Goal: Task Accomplishment & Management: Use online tool/utility

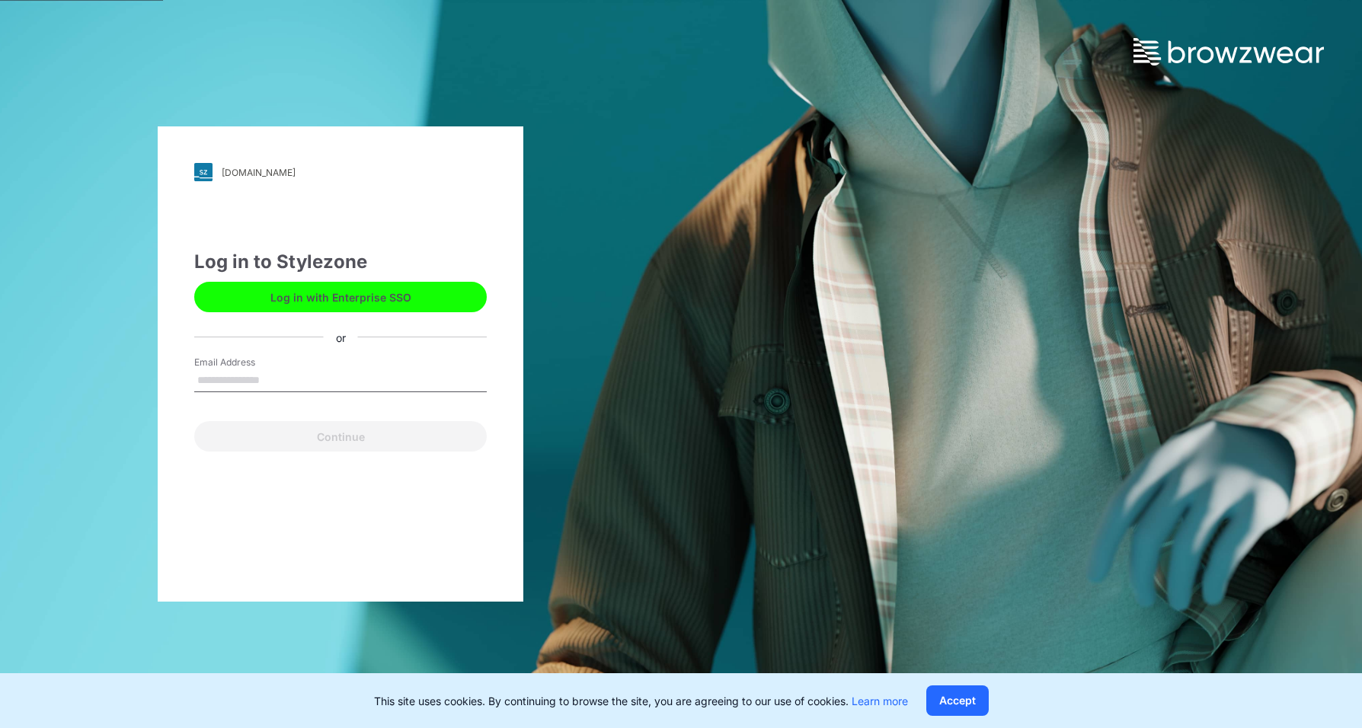
type input "**********"
click at [315, 437] on button "Continue" at bounding box center [340, 436] width 293 height 30
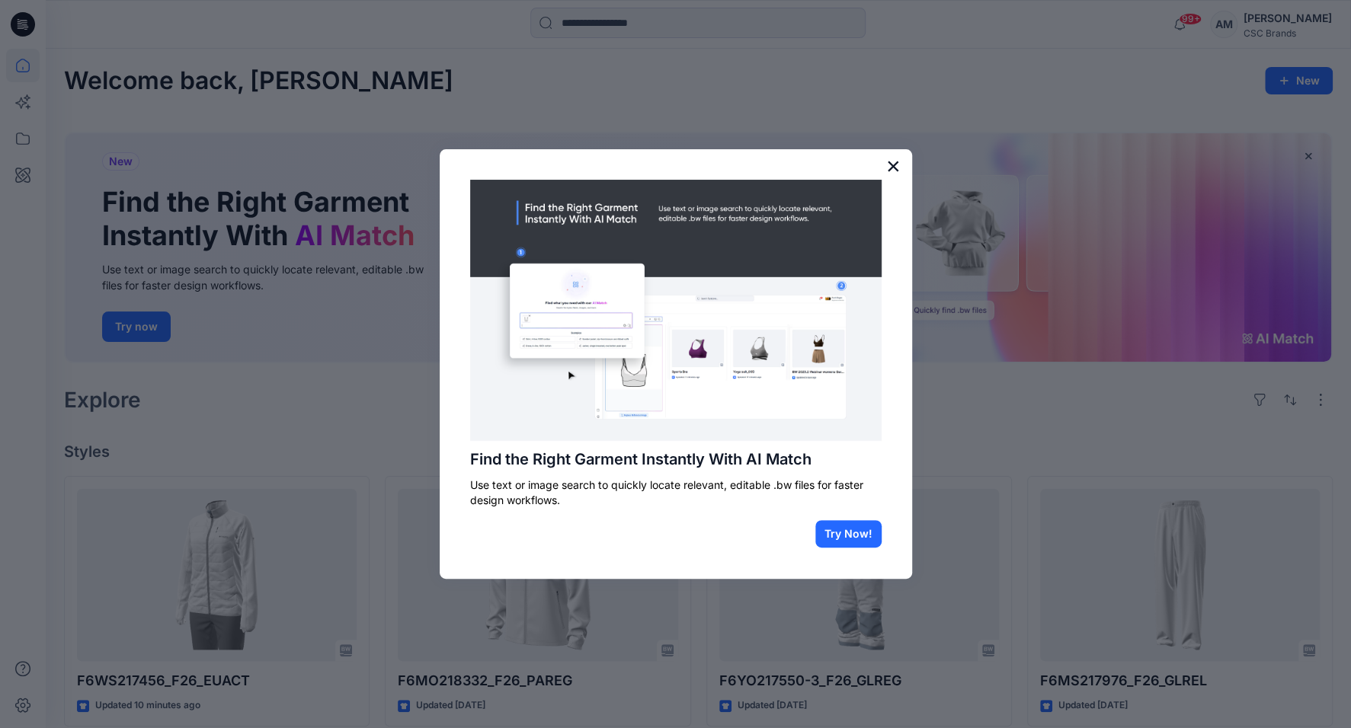
click at [891, 165] on button "×" at bounding box center [893, 166] width 14 height 24
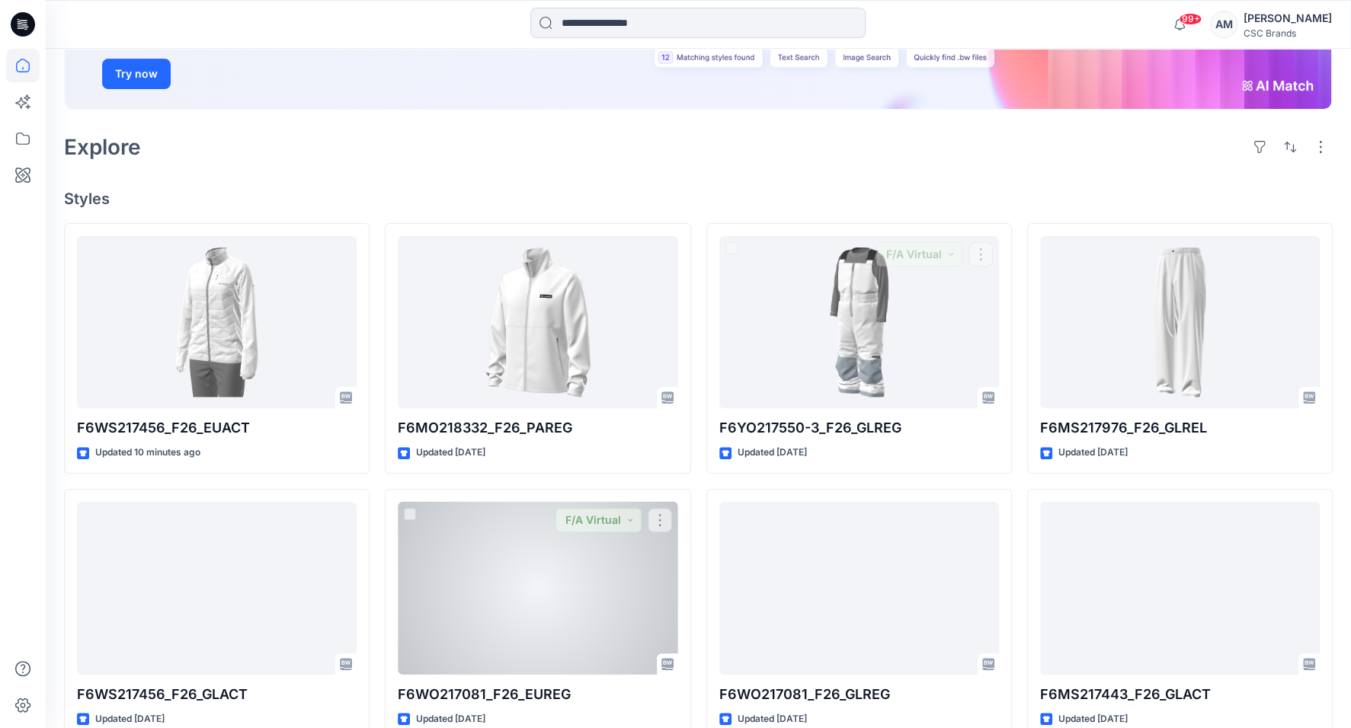
scroll to position [229, 0]
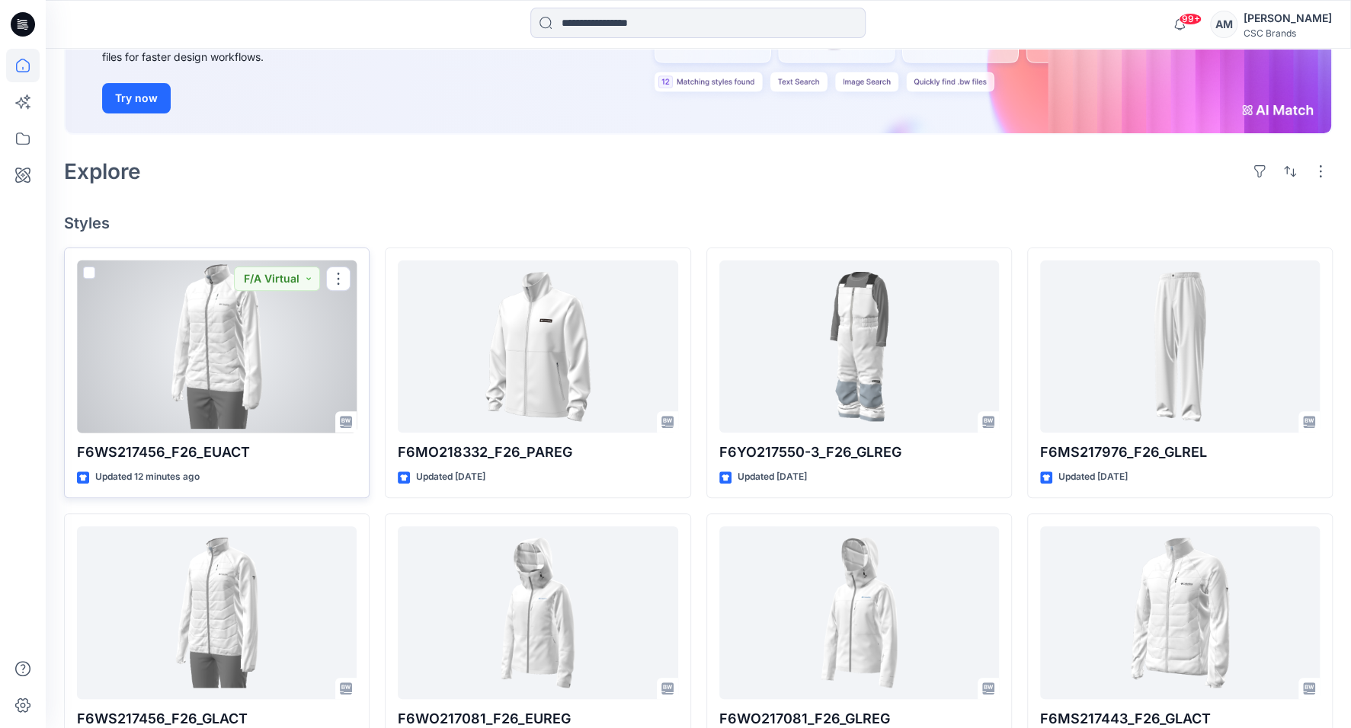
click at [304, 347] on div at bounding box center [217, 347] width 280 height 173
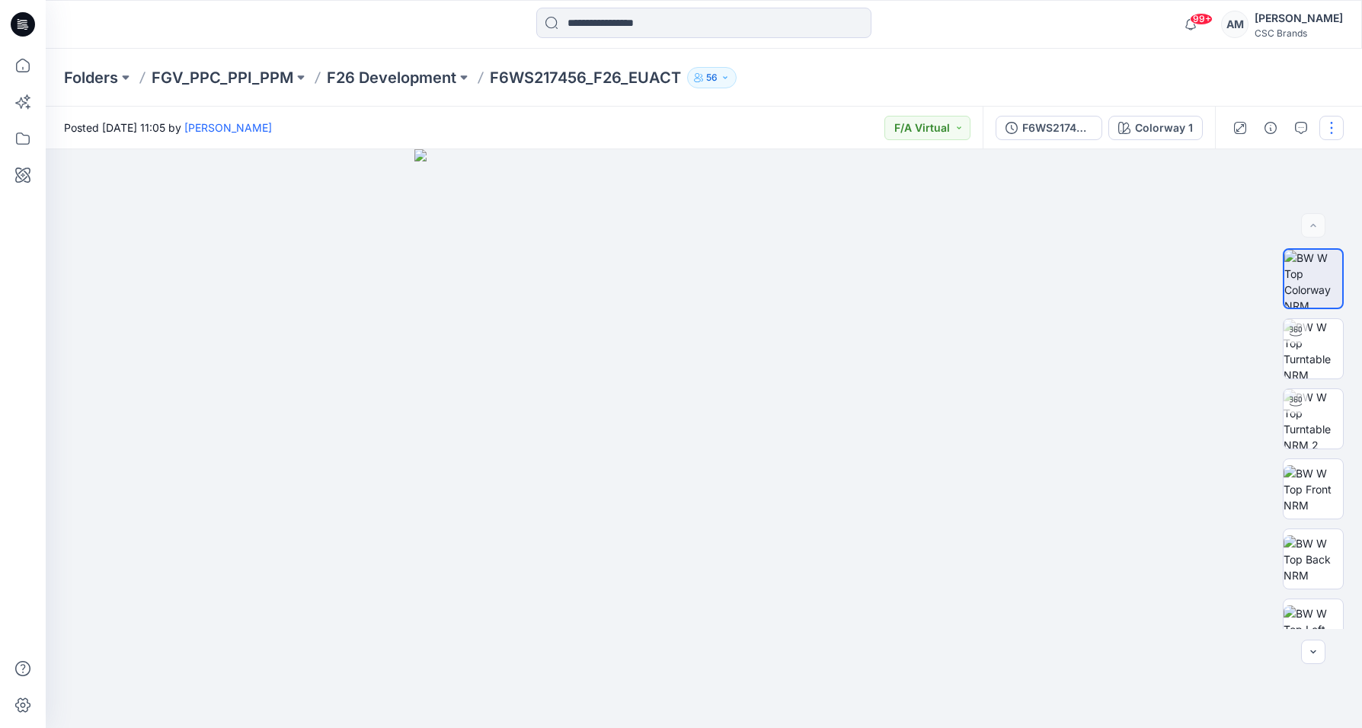
click at [1335, 127] on button "button" at bounding box center [1332, 128] width 24 height 24
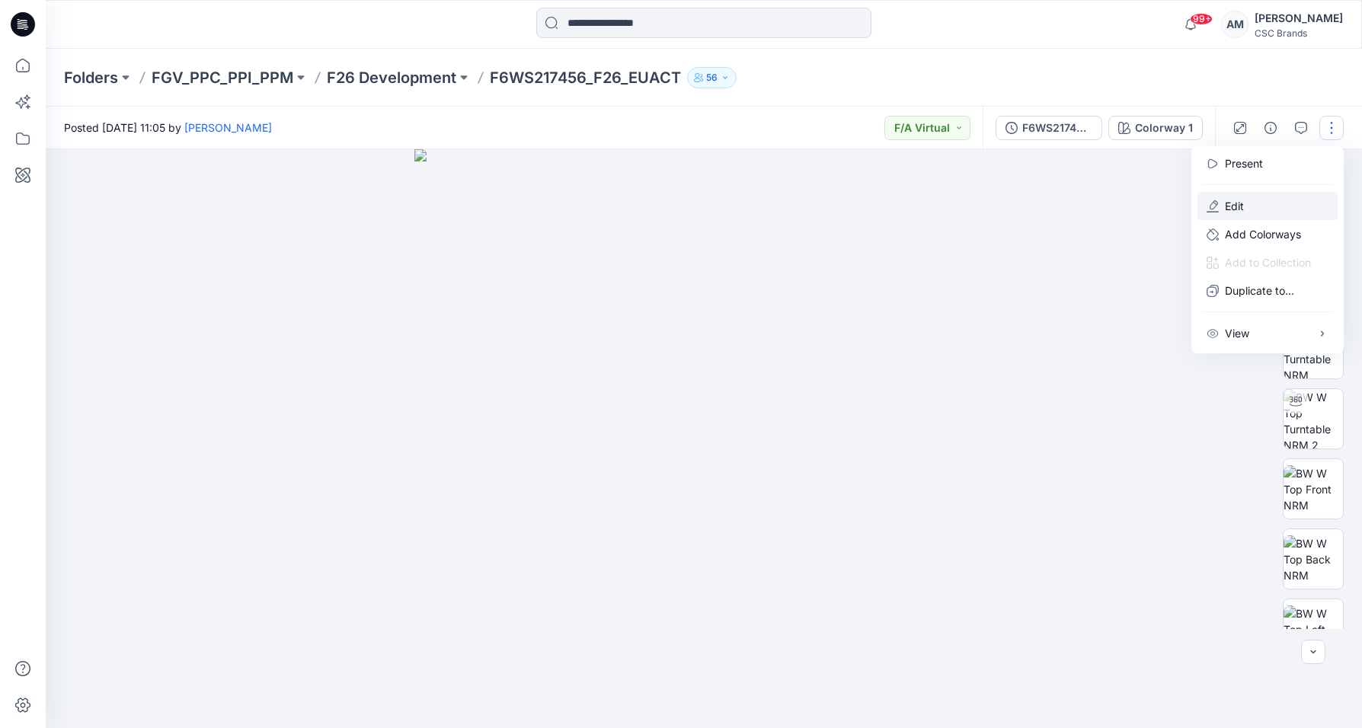
click at [1253, 202] on button "Edit" at bounding box center [1268, 206] width 140 height 28
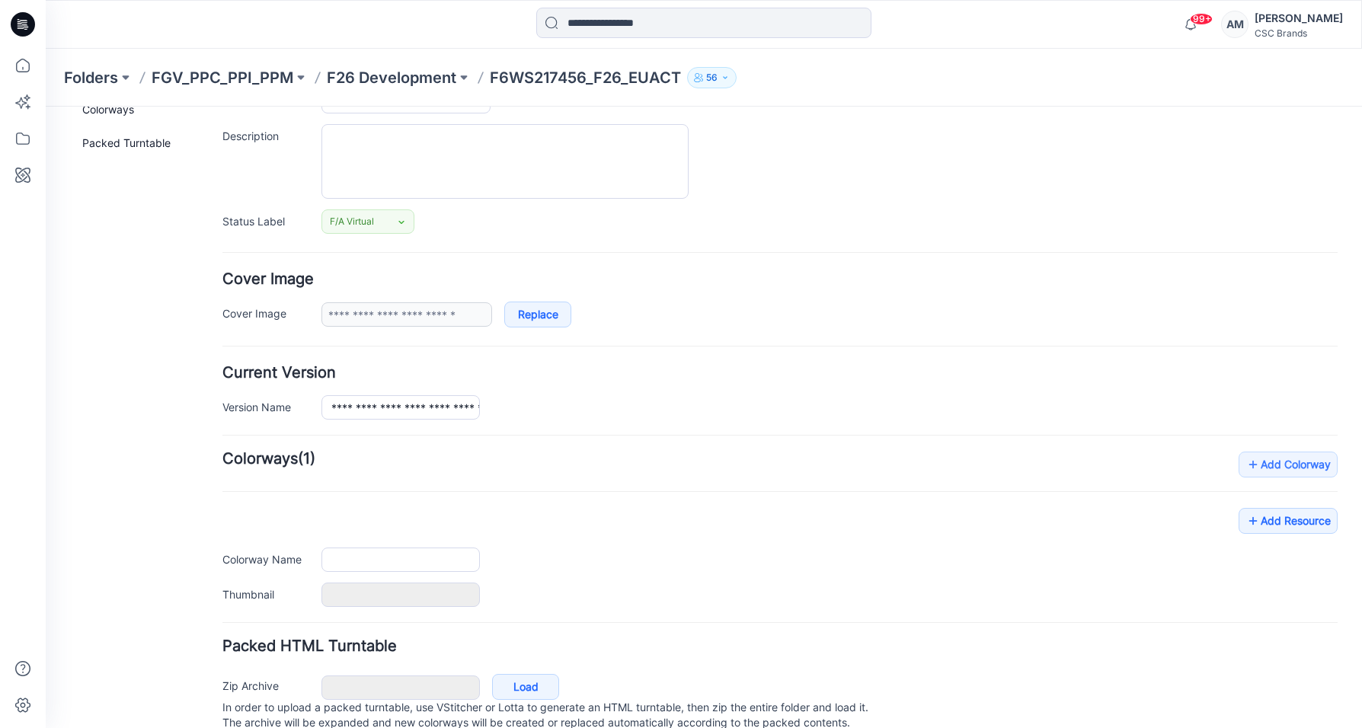
scroll to position [179, 0]
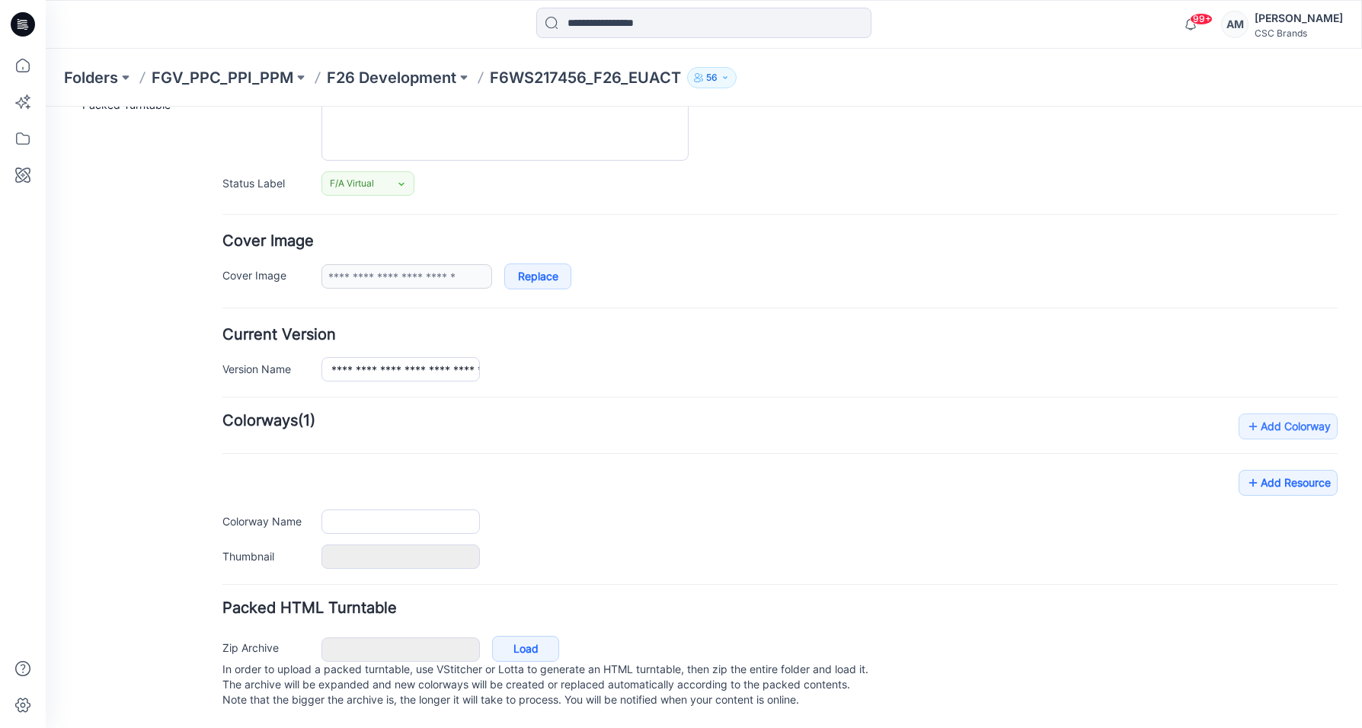
type input "**********"
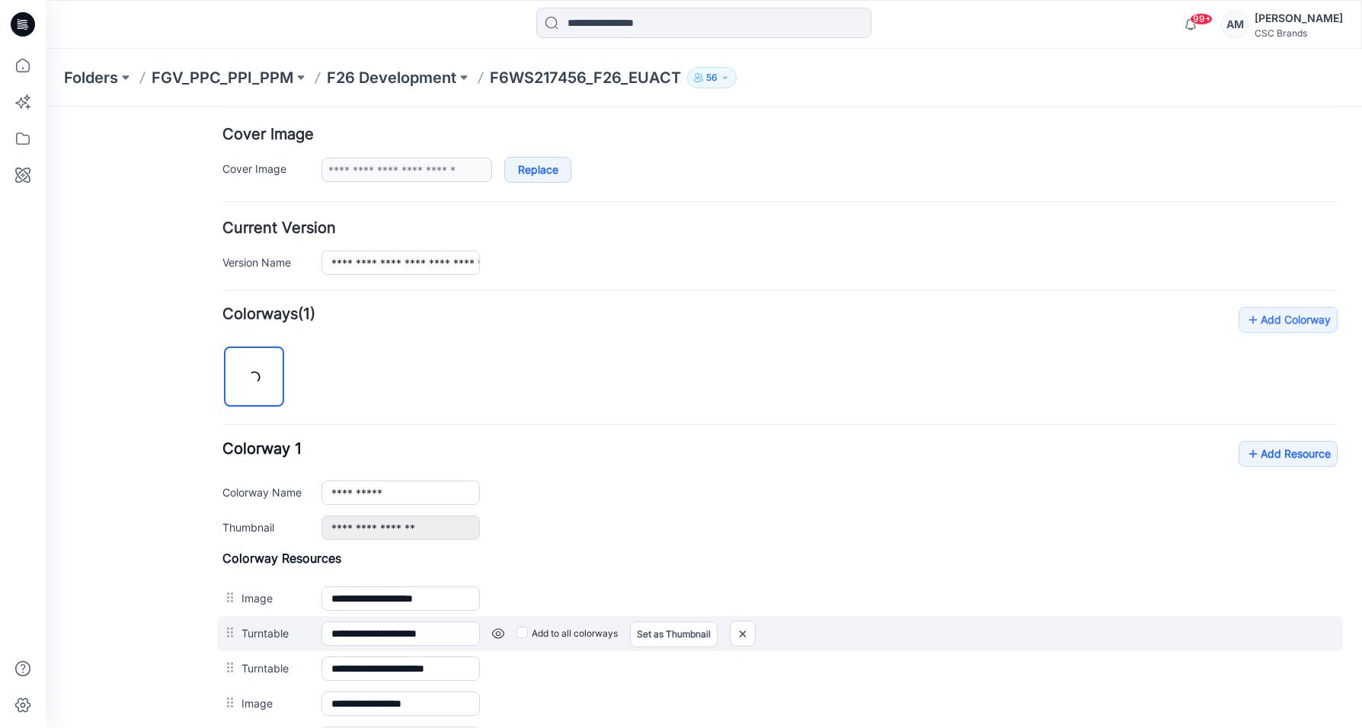
scroll to position [331, 0]
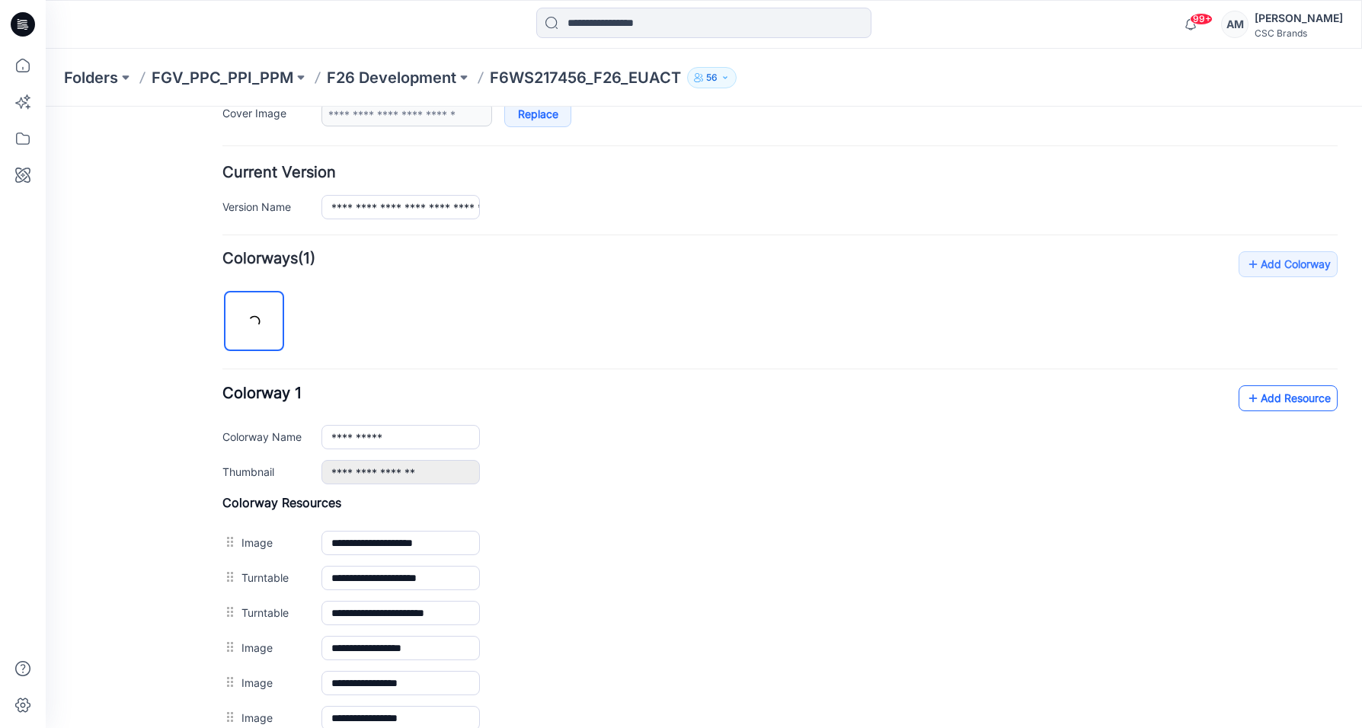
click at [1246, 398] on icon at bounding box center [1253, 398] width 15 height 24
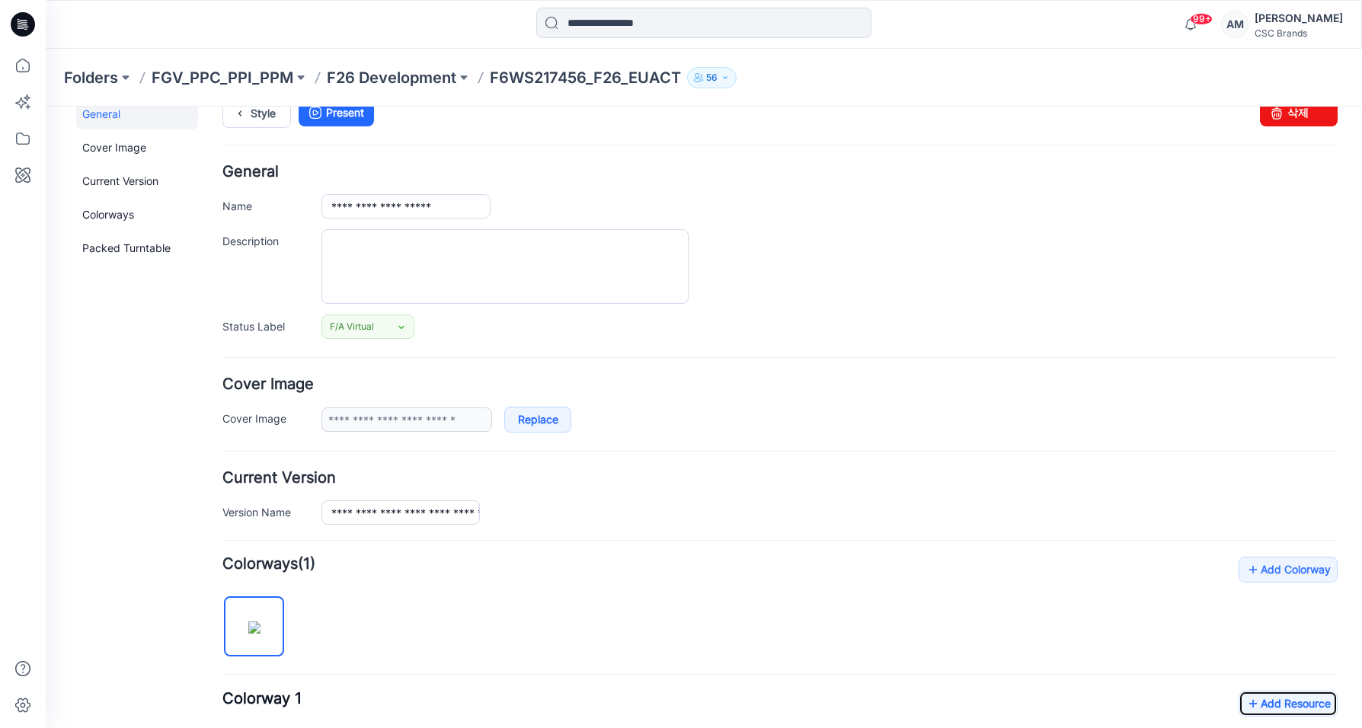
scroll to position [0, 0]
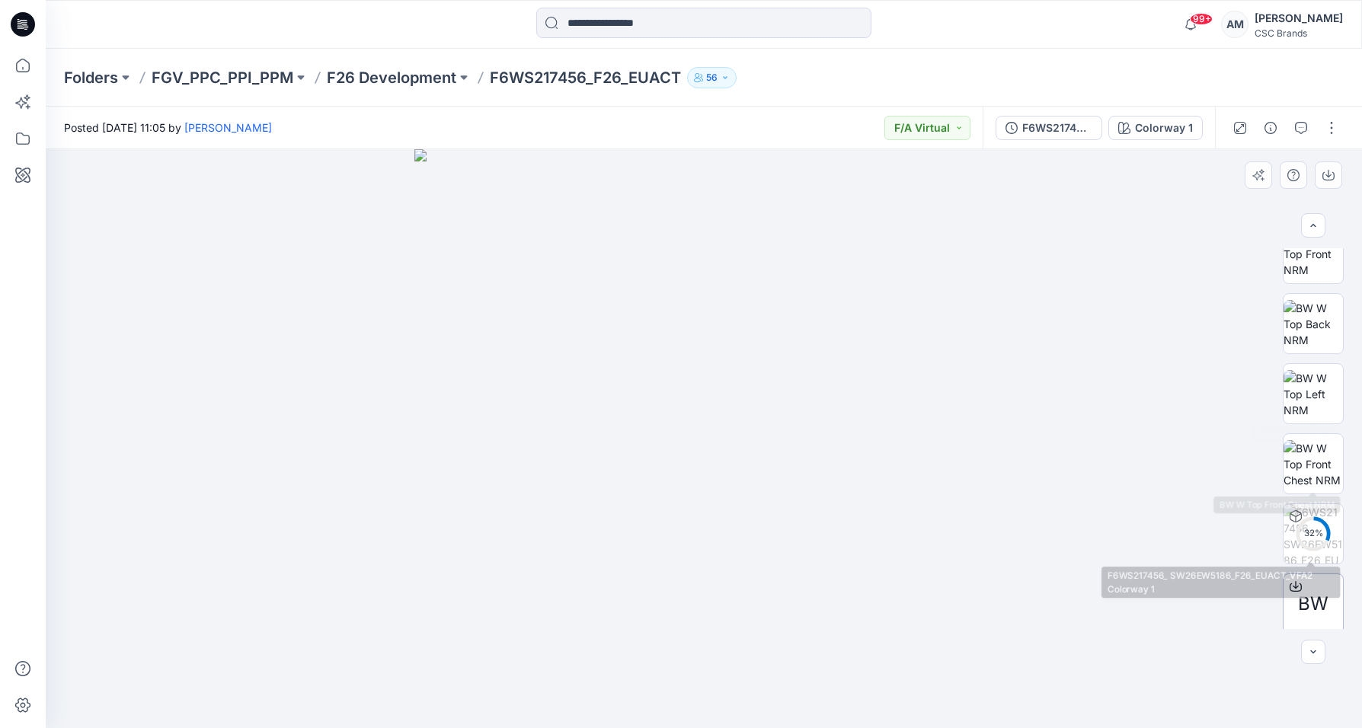
scroll to position [241, 0]
